Goal: Transaction & Acquisition: Purchase product/service

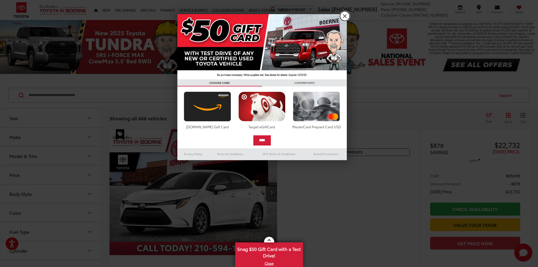
click at [345, 14] on link "X" at bounding box center [345, 16] width 10 height 10
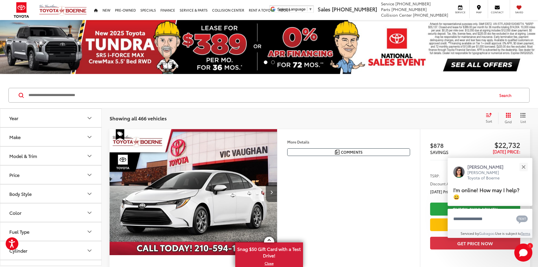
click at [61, 118] on button "Year" at bounding box center [51, 118] width 102 height 18
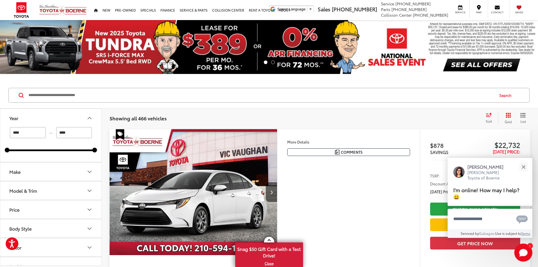
click at [70, 133] on input "****" at bounding box center [74, 132] width 36 height 11
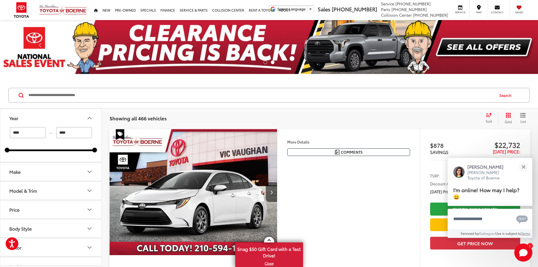
drag, startPoint x: 40, startPoint y: 176, endPoint x: 42, endPoint y: 174, distance: 2.9
click at [42, 175] on button "Make" at bounding box center [51, 171] width 102 height 18
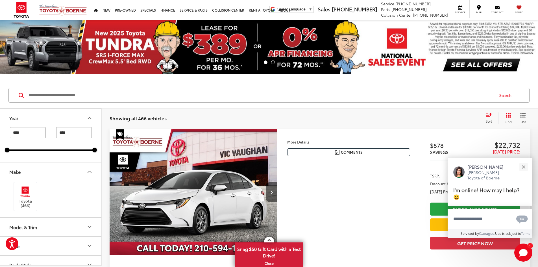
click at [60, 225] on button "Model & Trim" at bounding box center [51, 227] width 102 height 18
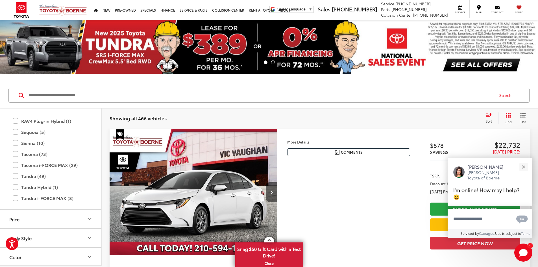
scroll to position [360, 0]
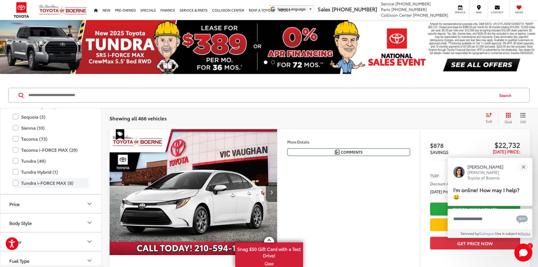
click at [14, 182] on label "Tundra i-FORCE MAX (8)" at bounding box center [51, 183] width 76 height 10
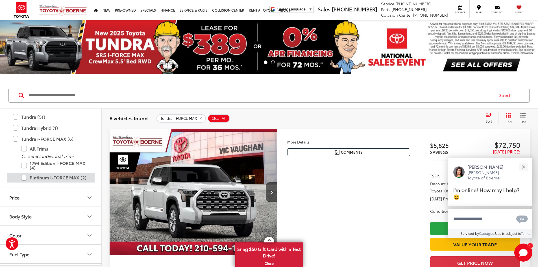
click at [25, 175] on label "Platinum i-FORCE MAX (2)" at bounding box center [55, 178] width 68 height 10
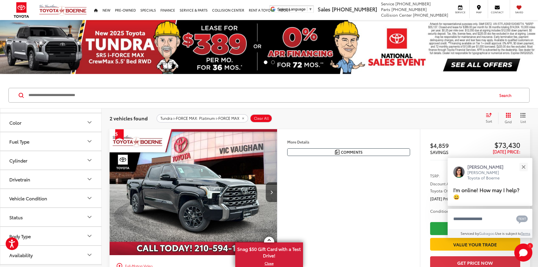
scroll to position [445, 0]
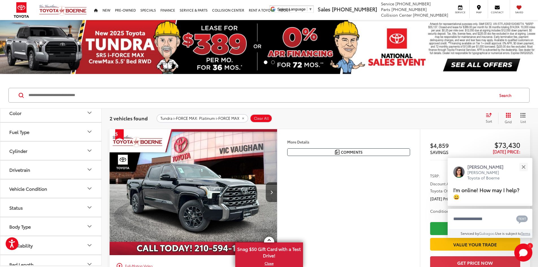
drag, startPoint x: 30, startPoint y: 117, endPoint x: 34, endPoint y: 116, distance: 4.8
click at [34, 116] on button "Color" at bounding box center [51, 113] width 102 height 18
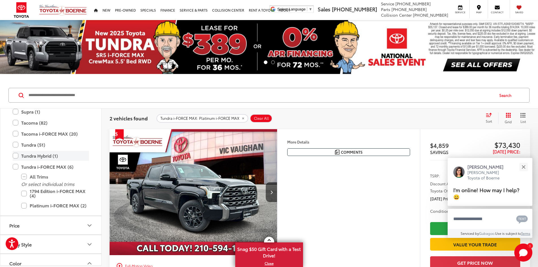
scroll to position [332, 0]
click at [25, 203] on label "Platinum i-FORCE MAX (2)" at bounding box center [55, 206] width 68 height 10
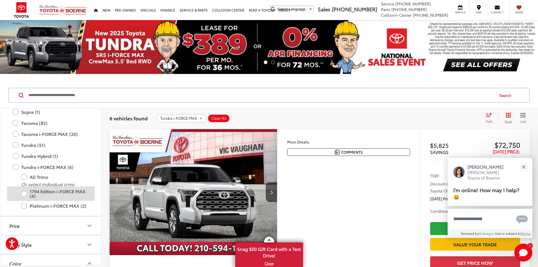
click at [25, 194] on label "1794 Edition i-FORCE MAX (4)" at bounding box center [55, 193] width 68 height 14
click at [16, 143] on label "Tundra (51)" at bounding box center [51, 145] width 76 height 10
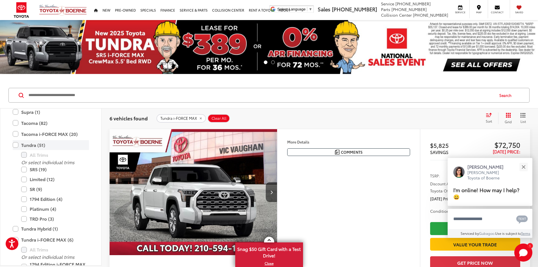
type input "****"
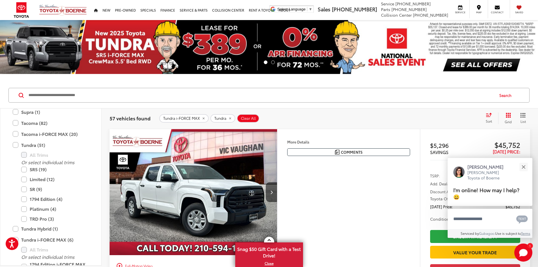
scroll to position [360, 0]
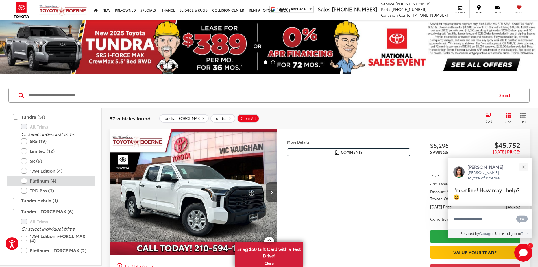
click at [22, 180] on label "Platinum (4)" at bounding box center [55, 181] width 68 height 10
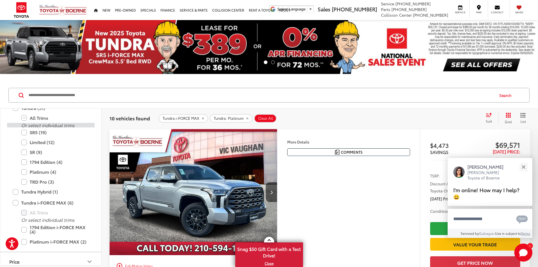
scroll to position [360, 0]
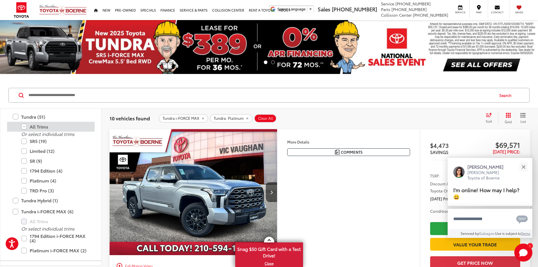
click at [24, 125] on label "All Trims" at bounding box center [55, 127] width 68 height 10
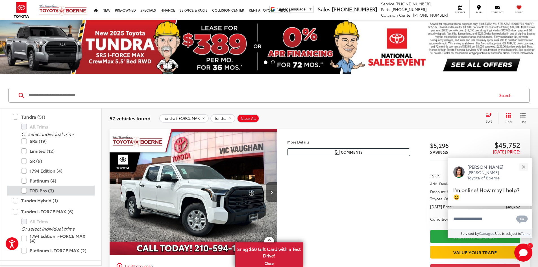
click at [25, 191] on label "TRD Pro (3)" at bounding box center [55, 191] width 68 height 10
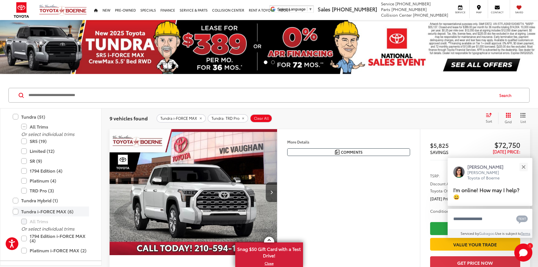
click at [14, 211] on label "Tundra i-FORCE MAX (6)" at bounding box center [51, 212] width 76 height 10
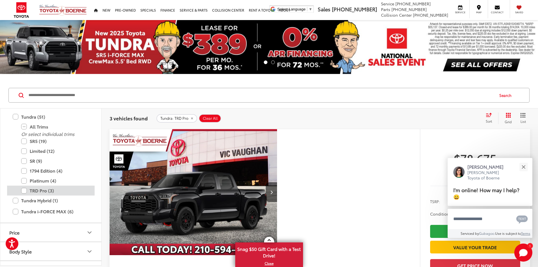
click at [25, 188] on label "TRD Pro (3)" at bounding box center [55, 191] width 68 height 10
type input "****"
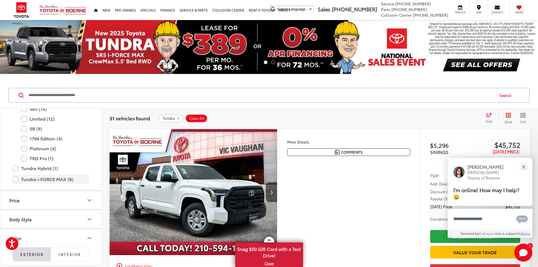
scroll to position [445, 0]
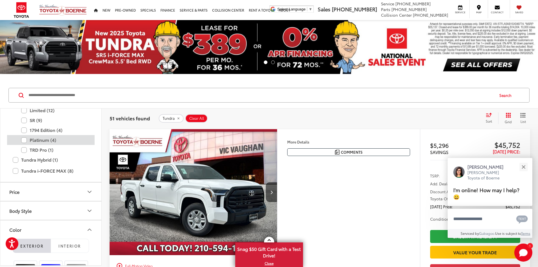
click at [23, 140] on label "Platinum (4)" at bounding box center [55, 140] width 68 height 10
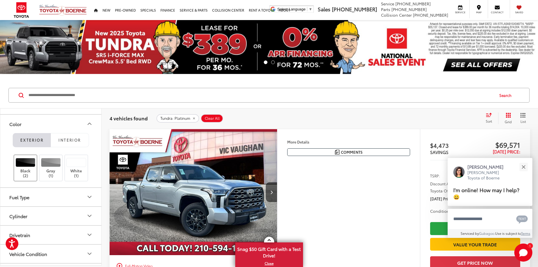
click at [29, 164] on div at bounding box center [26, 162] width 20 height 9
type input "****"
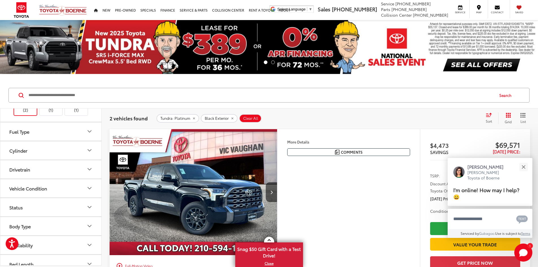
scroll to position [508, 0]
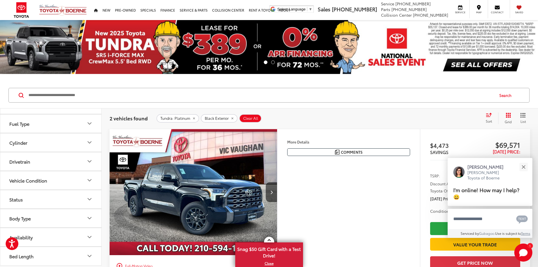
click at [35, 146] on button "Cylinder" at bounding box center [51, 142] width 102 height 18
click at [10, 157] on label "6 (2)" at bounding box center [15, 156] width 17 height 9
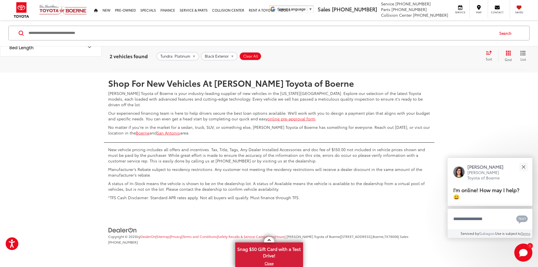
scroll to position [469, 0]
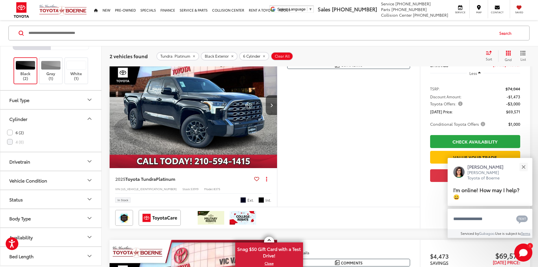
scroll to position [91, 0]
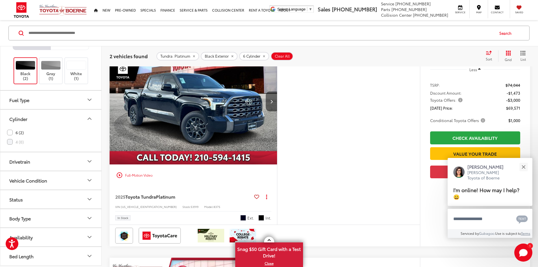
click at [277, 111] on button "Next image" at bounding box center [271, 102] width 11 height 20
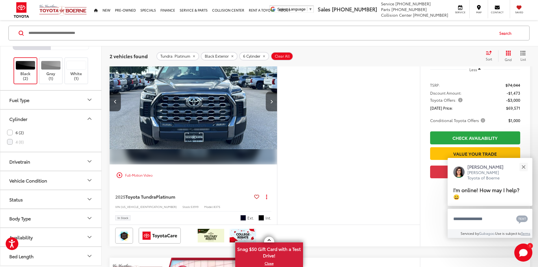
scroll to position [0, 214]
click at [323, 118] on div "play_circle_outline Full-Motion Video 2025 Toyota Tundra Platinum Copy Link Sha…" at bounding box center [320, 142] width 421 height 208
click at [277, 111] on button "Next image" at bounding box center [271, 102] width 11 height 20
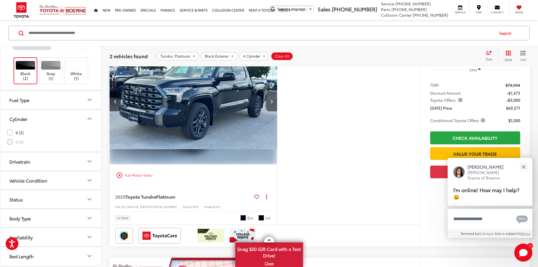
scroll to position [0, 429]
click at [277, 111] on button "Next image" at bounding box center [271, 102] width 11 height 20
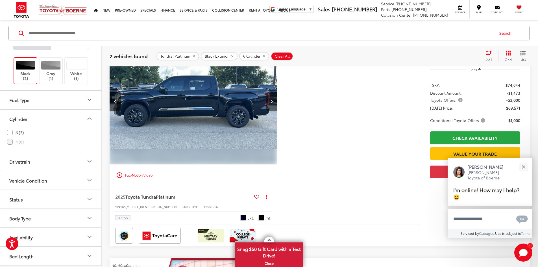
scroll to position [0, 643]
click at [277, 111] on button "Next image" at bounding box center [271, 102] width 11 height 20
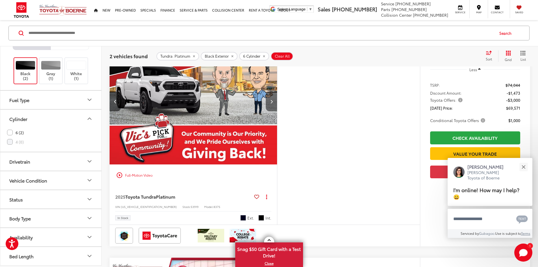
scroll to position [0, 857]
click at [277, 111] on button "Next image" at bounding box center [271, 102] width 11 height 20
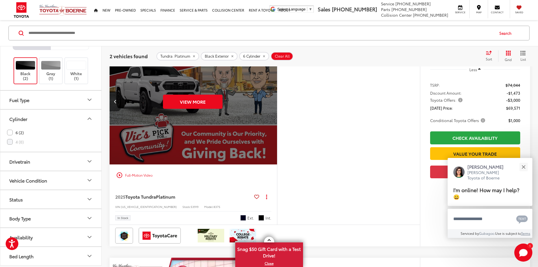
scroll to position [0, 1071]
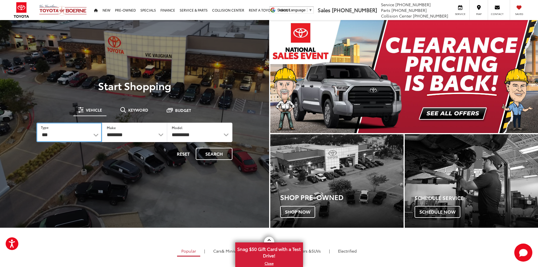
click at [96, 134] on select "*** *** **** *********" at bounding box center [68, 132] width 65 height 19
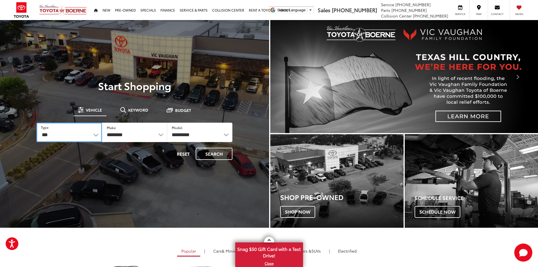
select select "******"
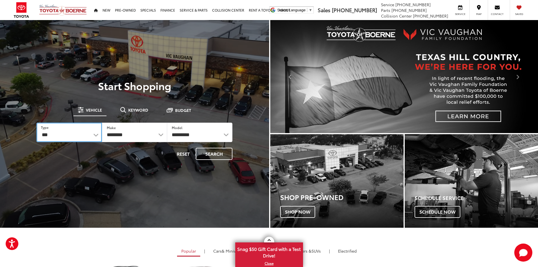
click at [36, 123] on select "*** *** **** *********" at bounding box center [68, 132] width 65 height 19
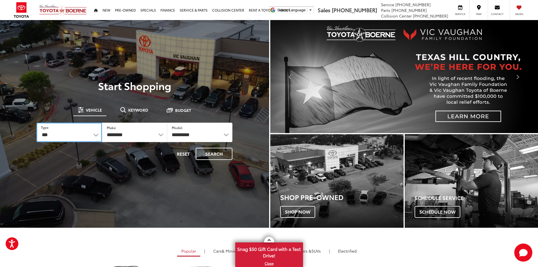
select select "******"
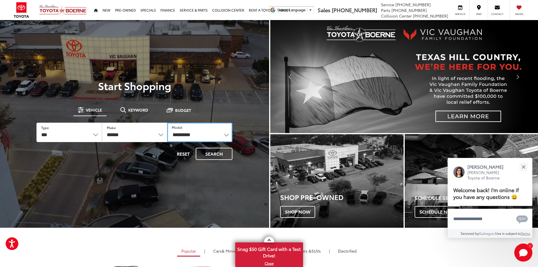
click at [227, 135] on select "**********" at bounding box center [199, 132] width 65 height 19
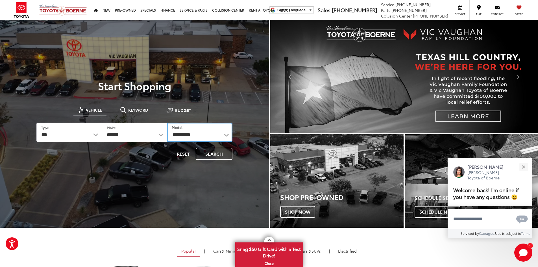
select select "**********"
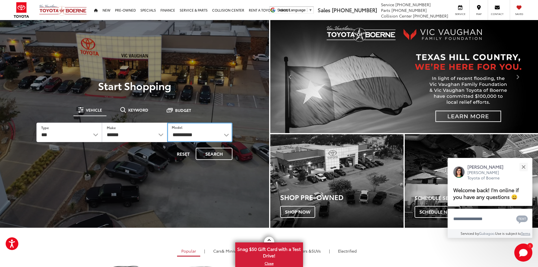
click at [167, 123] on select "**********" at bounding box center [199, 132] width 65 height 19
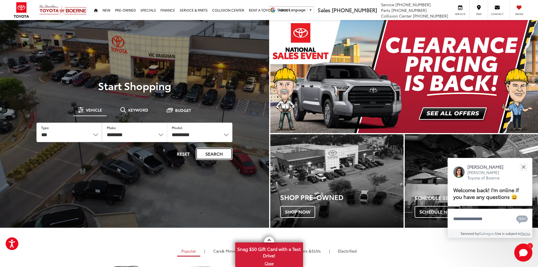
click at [208, 154] on button "Search" at bounding box center [214, 154] width 37 height 12
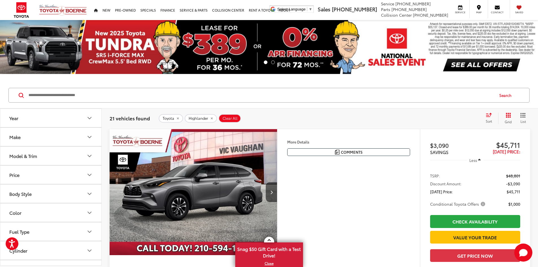
click at [25, 121] on button "Year" at bounding box center [51, 118] width 102 height 18
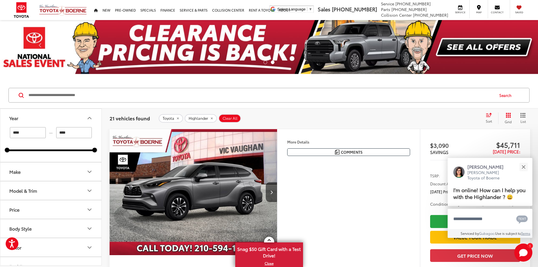
click at [47, 176] on button "Make" at bounding box center [51, 171] width 102 height 18
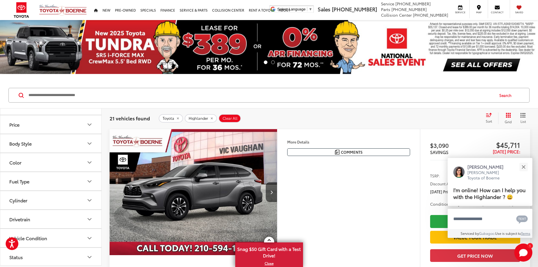
scroll to position [113, 0]
click at [40, 110] on button "Model & Trim" at bounding box center [51, 100] width 102 height 18
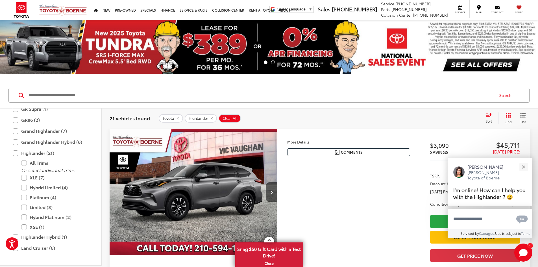
scroll to position [251, 0]
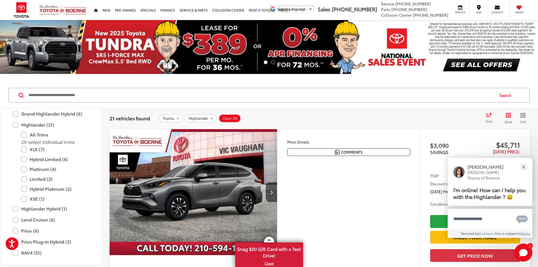
click at [17, 108] on label "Grand Highlander (7)" at bounding box center [51, 103] width 76 height 10
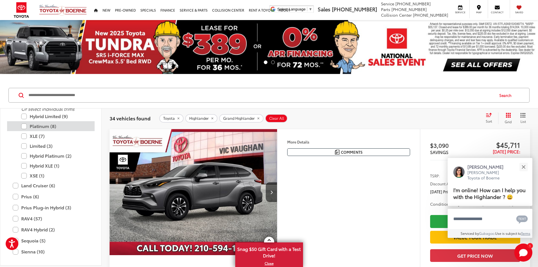
click at [25, 131] on label "Platinum (8)" at bounding box center [55, 126] width 68 height 10
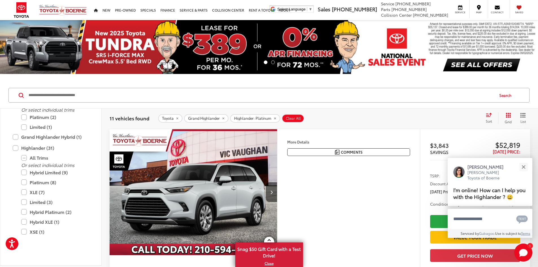
scroll to position [196, 0]
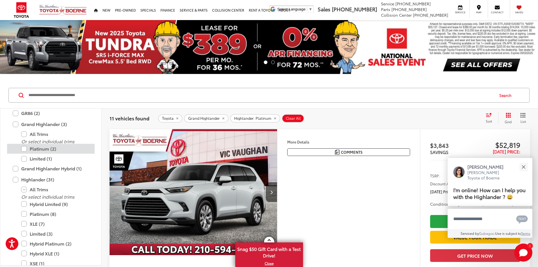
click at [23, 154] on label "Platinum (2)" at bounding box center [55, 149] width 68 height 10
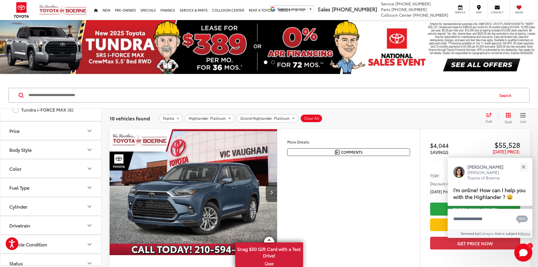
scroll to position [389, 0]
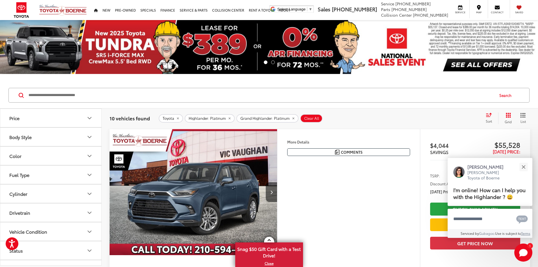
click at [40, 165] on button "Color" at bounding box center [51, 156] width 102 height 18
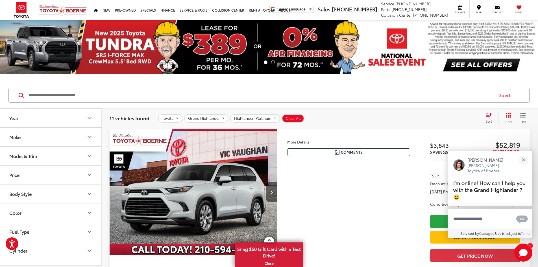
click at [40, 156] on button "Model & Trim" at bounding box center [51, 156] width 102 height 18
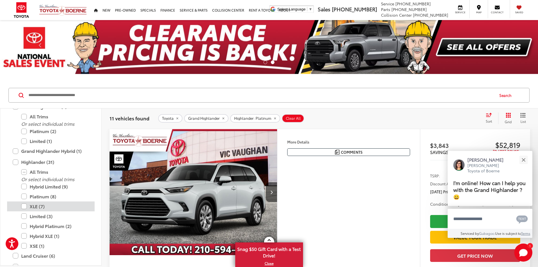
scroll to position [166, 0]
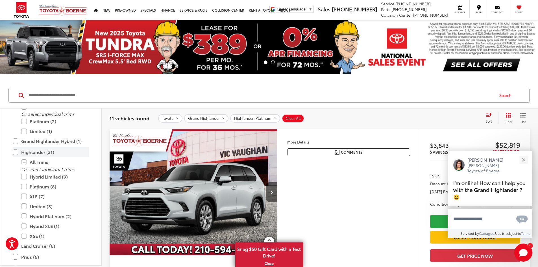
click at [16, 150] on label "Highlander (31)" at bounding box center [51, 152] width 76 height 10
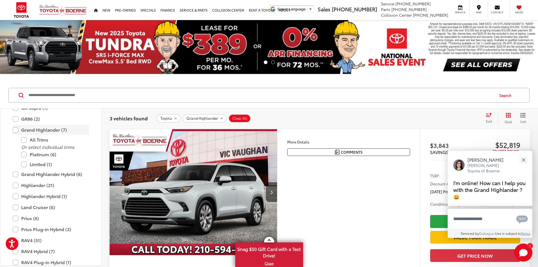
click at [15, 127] on label "Grand Highlander (7)" at bounding box center [51, 130] width 76 height 10
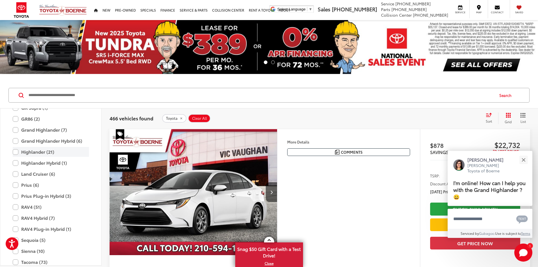
click at [18, 151] on label "Highlander (21)" at bounding box center [51, 152] width 76 height 10
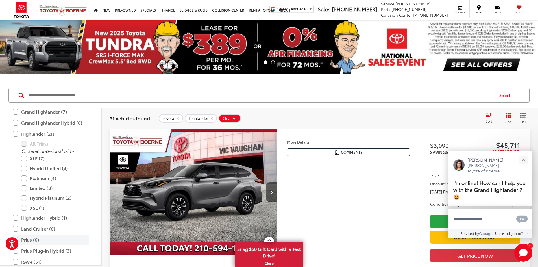
scroll to position [194, 0]
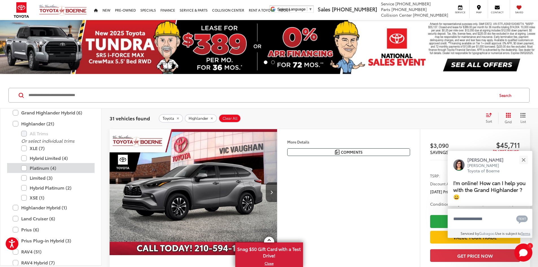
click at [24, 166] on label "Platinum (4)" at bounding box center [55, 168] width 68 height 10
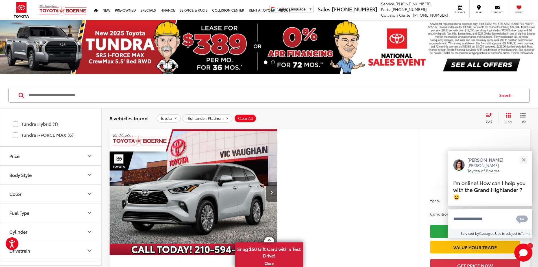
scroll to position [307, 0]
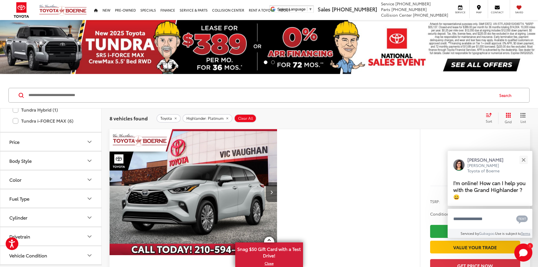
click at [29, 178] on button "Color" at bounding box center [51, 179] width 102 height 18
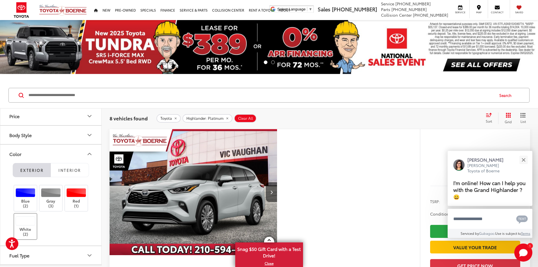
scroll to position [392, 0]
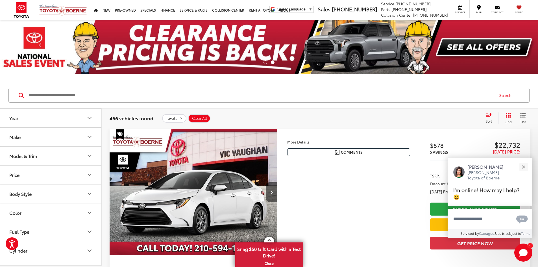
click at [38, 154] on button "Model & Trim" at bounding box center [51, 156] width 102 height 18
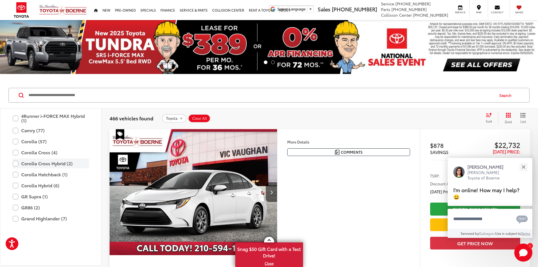
scroll to position [85, 0]
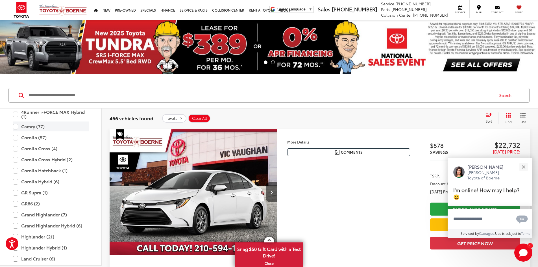
click at [16, 126] on label "Camry (77)" at bounding box center [51, 126] width 76 height 10
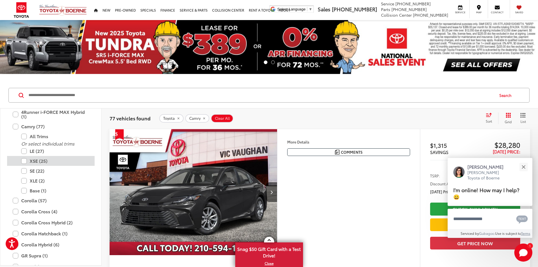
click at [25, 159] on label "XSE (25)" at bounding box center [55, 161] width 68 height 10
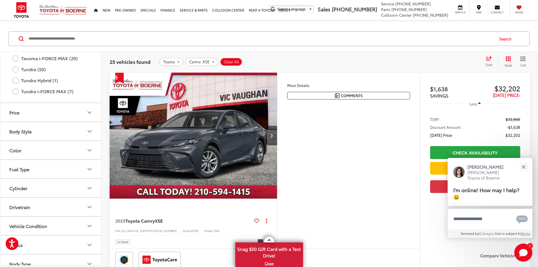
scroll to position [329, 0]
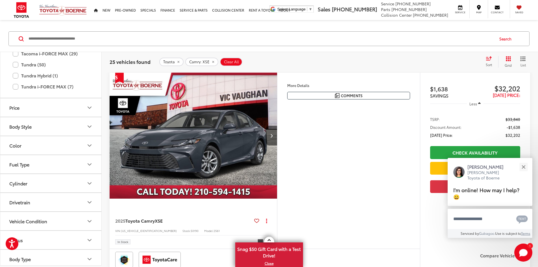
click at [33, 147] on button "Color" at bounding box center [51, 145] width 102 height 18
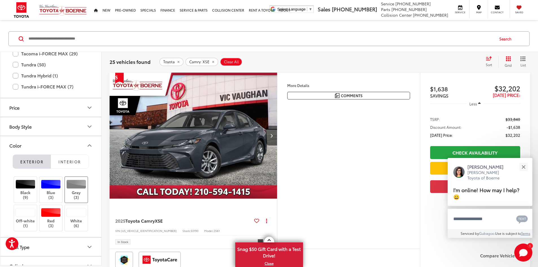
click at [82, 185] on div at bounding box center [76, 184] width 20 height 9
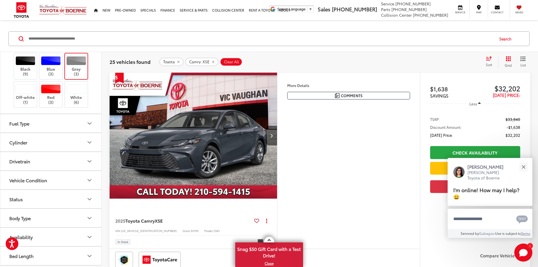
scroll to position [398, 0]
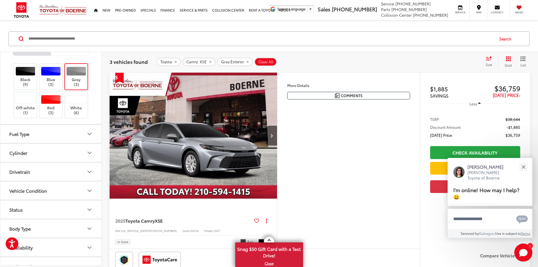
click at [31, 132] on button "Fuel Type" at bounding box center [51, 134] width 102 height 18
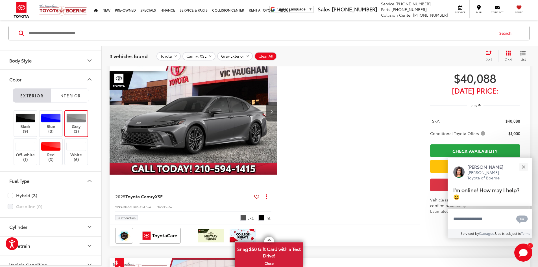
scroll to position [345, 0]
click at [21, 118] on div at bounding box center [26, 118] width 20 height 9
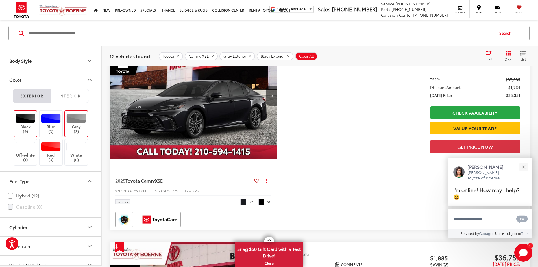
scroll to position [543, 0]
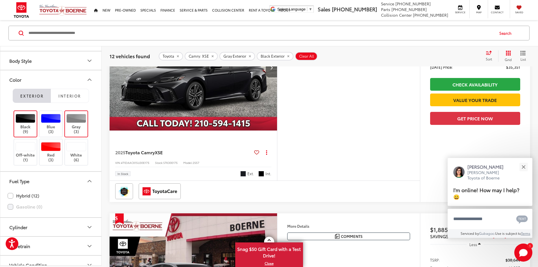
click at [277, 77] on button "Next image" at bounding box center [271, 68] width 11 height 20
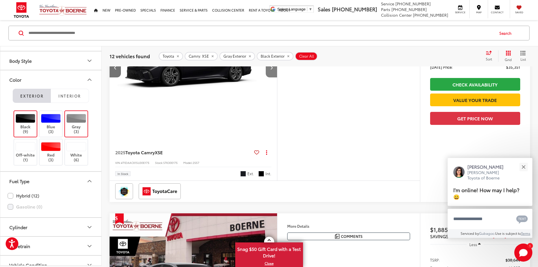
scroll to position [0, 214]
click at [277, 77] on button "Next image" at bounding box center [271, 68] width 11 height 20
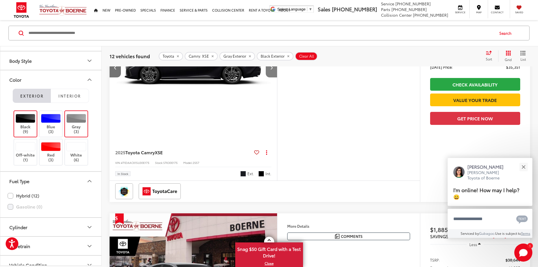
click at [277, 77] on button "Next image" at bounding box center [271, 68] width 11 height 20
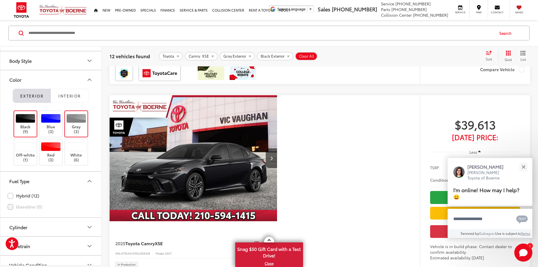
scroll to position [1305, 0]
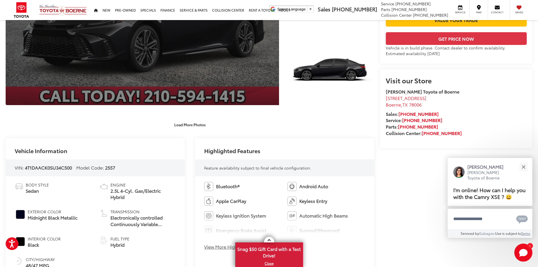
scroll to position [113, 0]
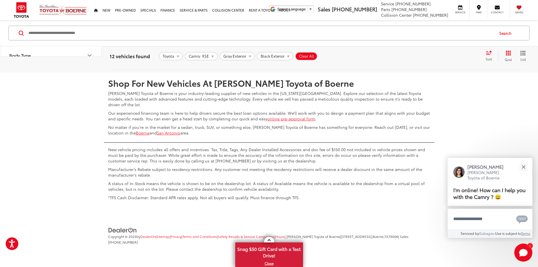
scroll to position [2746, 0]
drag, startPoint x: 368, startPoint y: 225, endPoint x: 460, endPoint y: 255, distance: 96.7
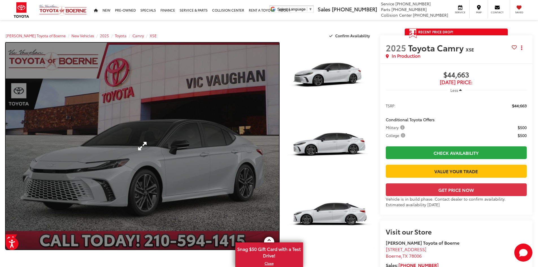
drag, startPoint x: 273, startPoint y: 147, endPoint x: 242, endPoint y: 154, distance: 31.0
click at [242, 154] on link "Expand Photo 0" at bounding box center [142, 146] width 273 height 207
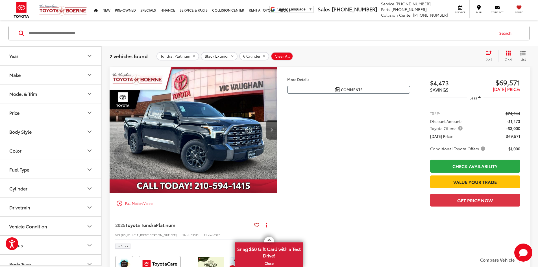
scroll to position [62, 0]
